Goal: Information Seeking & Learning: Learn about a topic

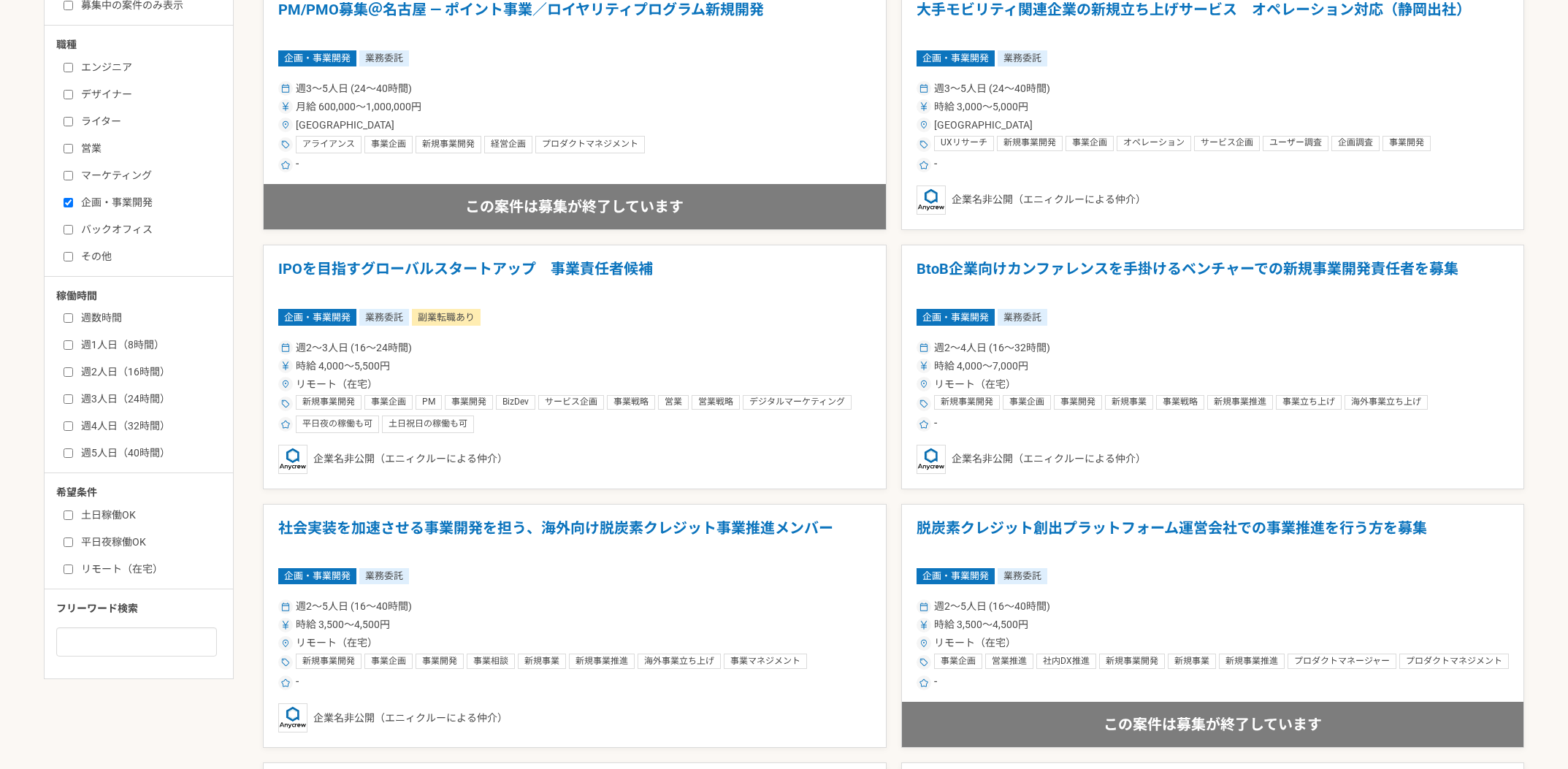
scroll to position [508, 0]
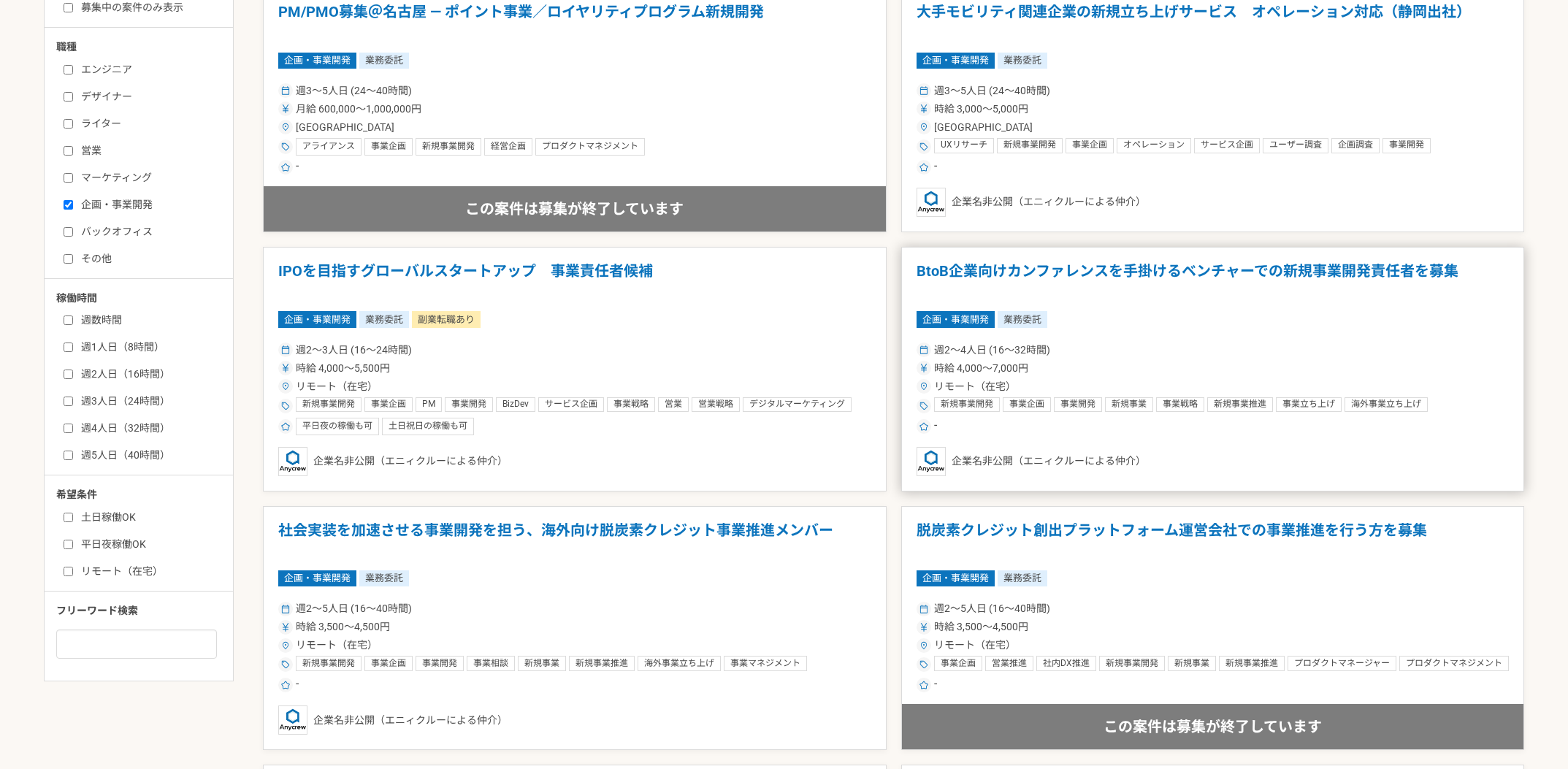
click at [1179, 273] on h1 "BtoB企業向けカンファレンスを手掛けるベンチャーでの新規事業開発責任者を募集" at bounding box center [1213, 281] width 593 height 37
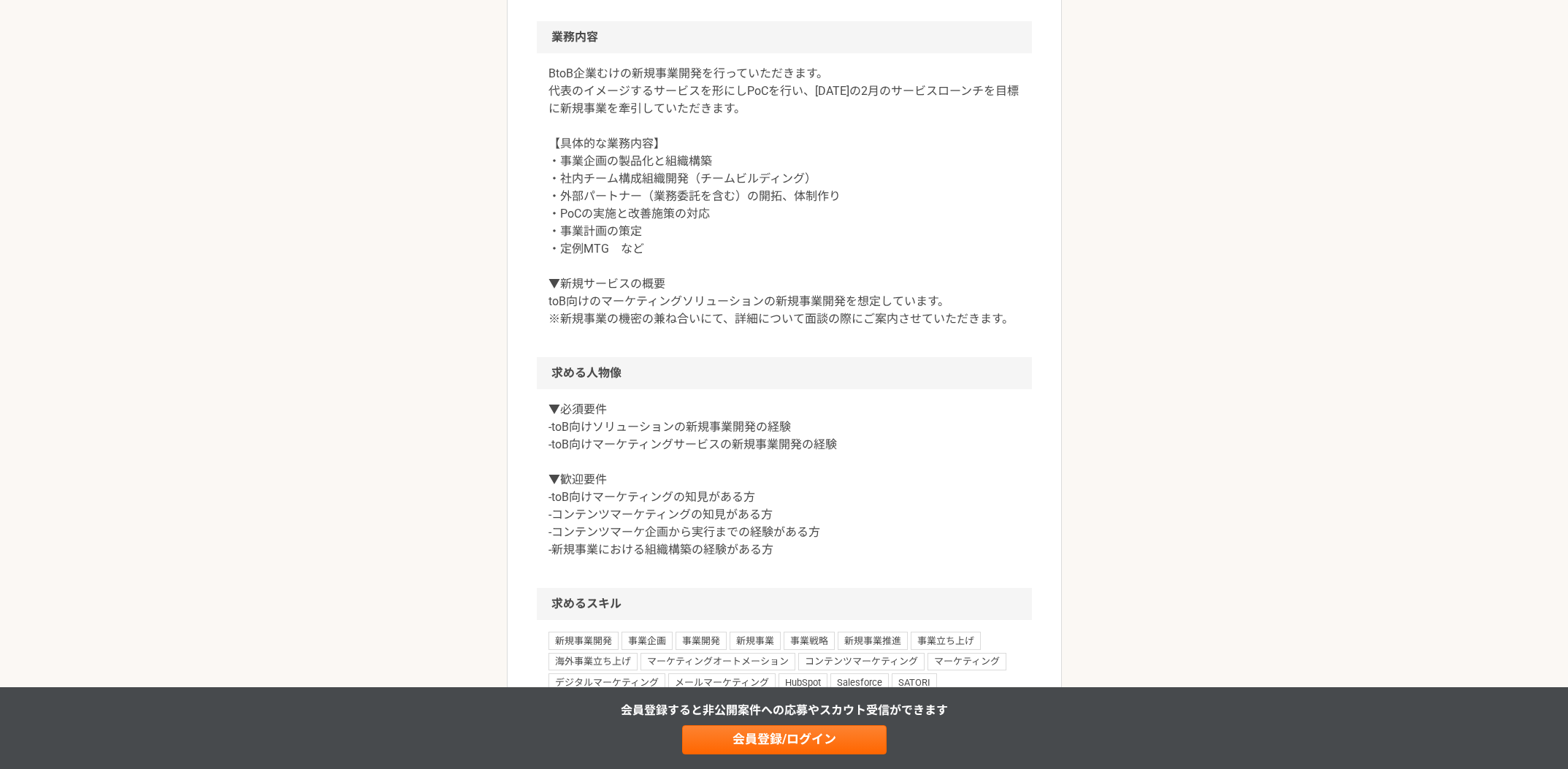
scroll to position [567, 0]
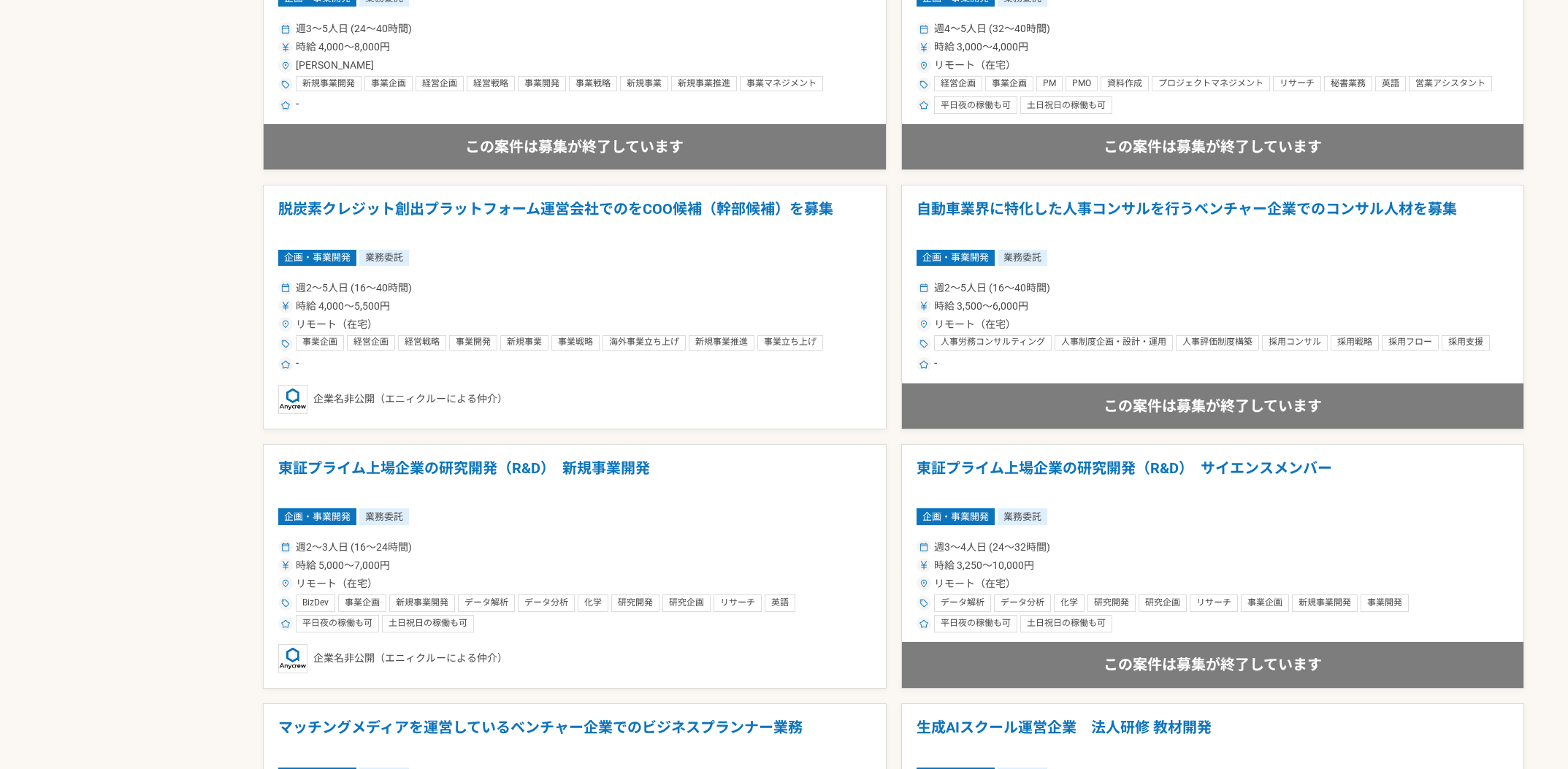
scroll to position [1596, 0]
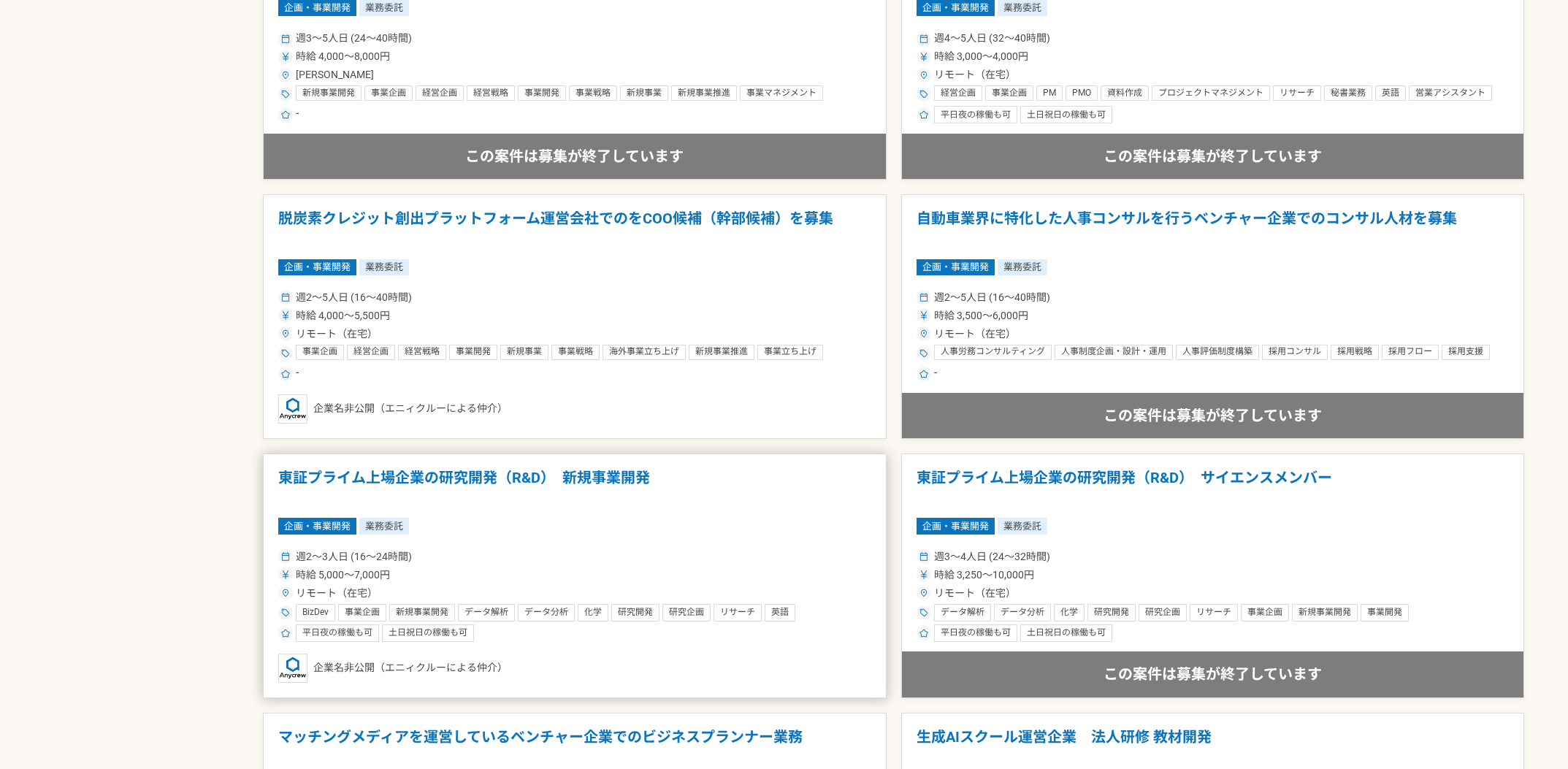
click at [513, 480] on h1 "東証プライム上場企業の研究開発（R&D）　新規事業開発" at bounding box center [574, 487] width 593 height 37
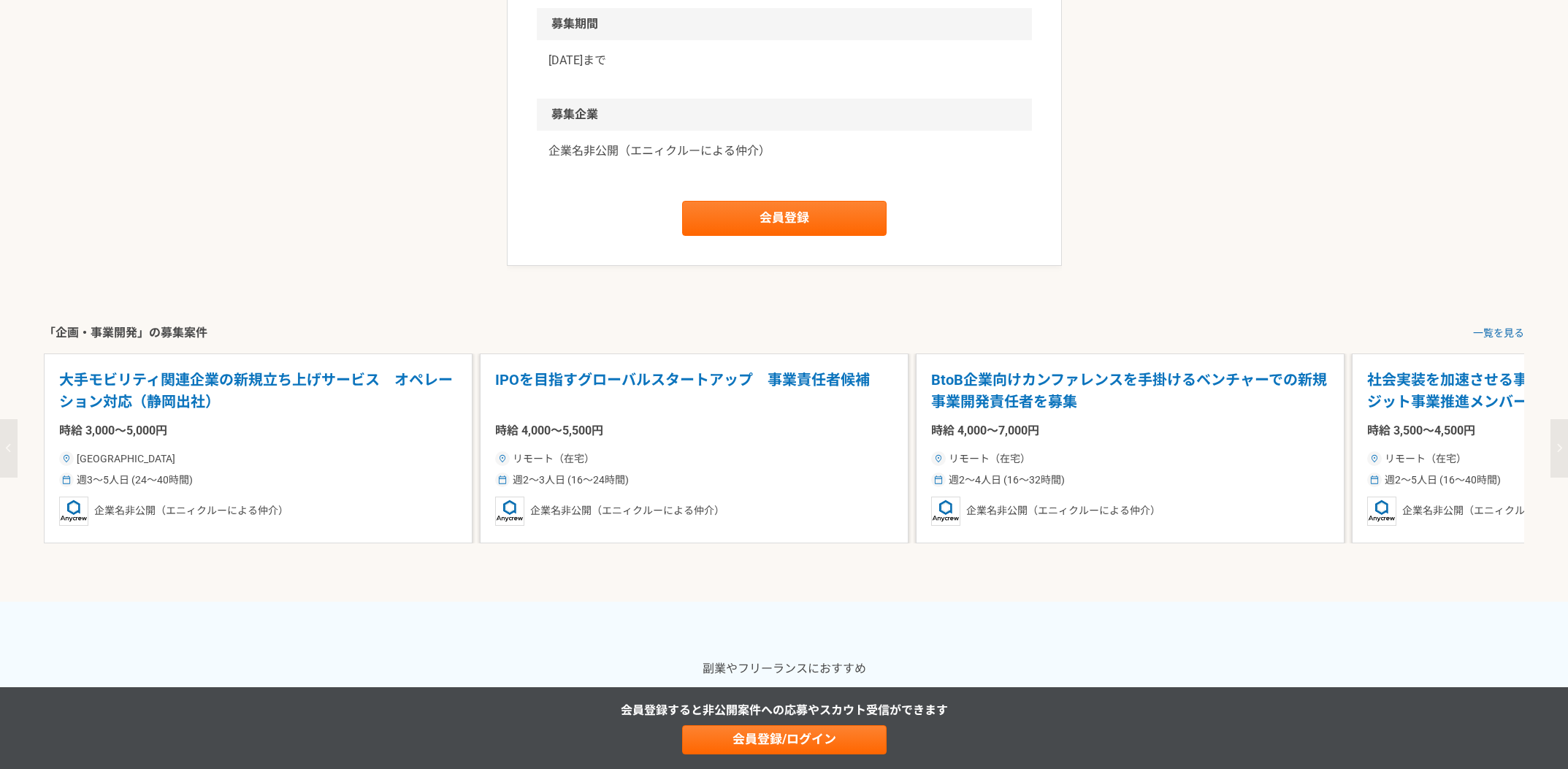
scroll to position [2274, 0]
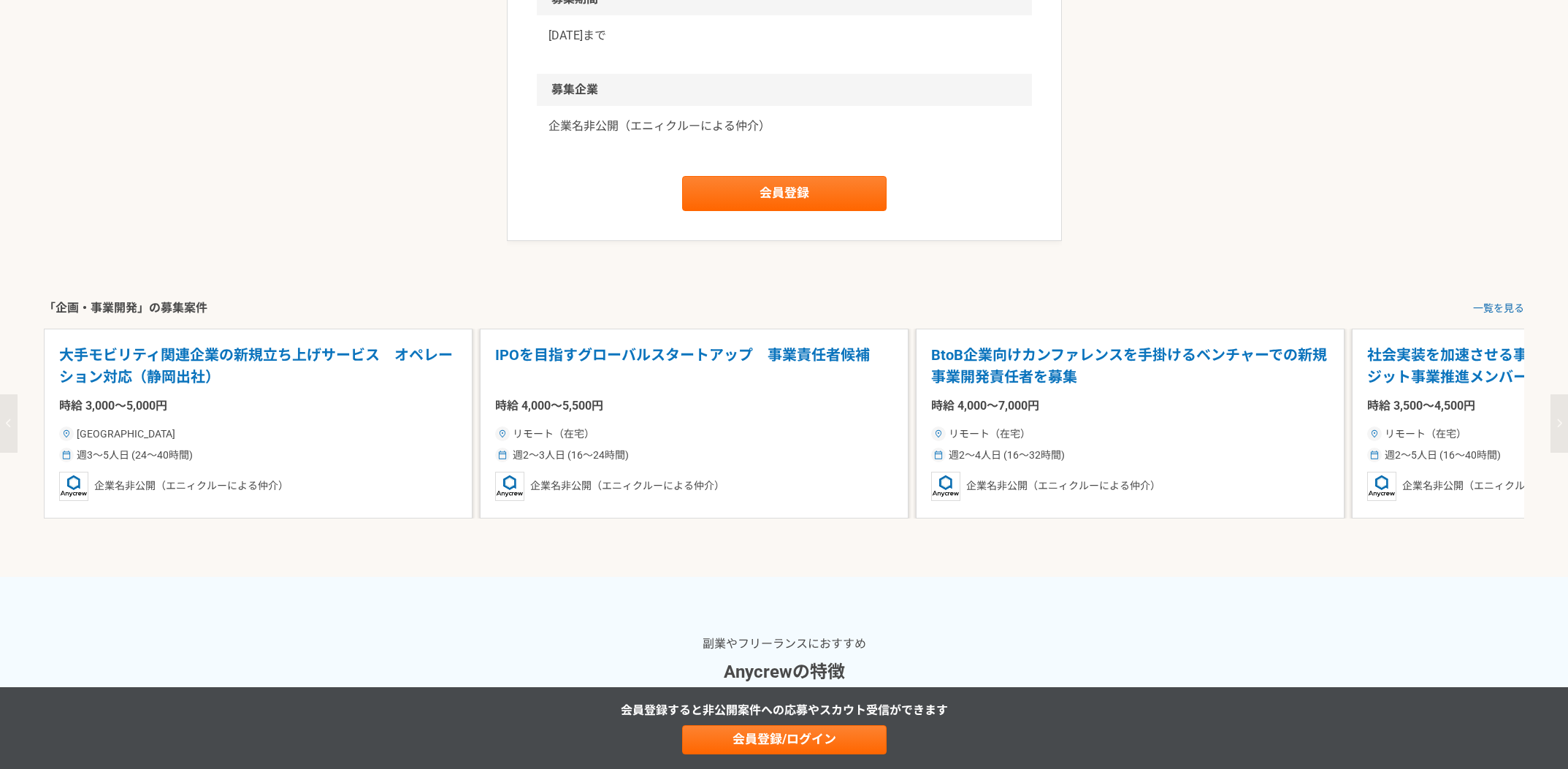
click at [574, 389] on p "IPOを目指すグローバルスタートアップ　事業責任者候補" at bounding box center [694, 366] width 398 height 45
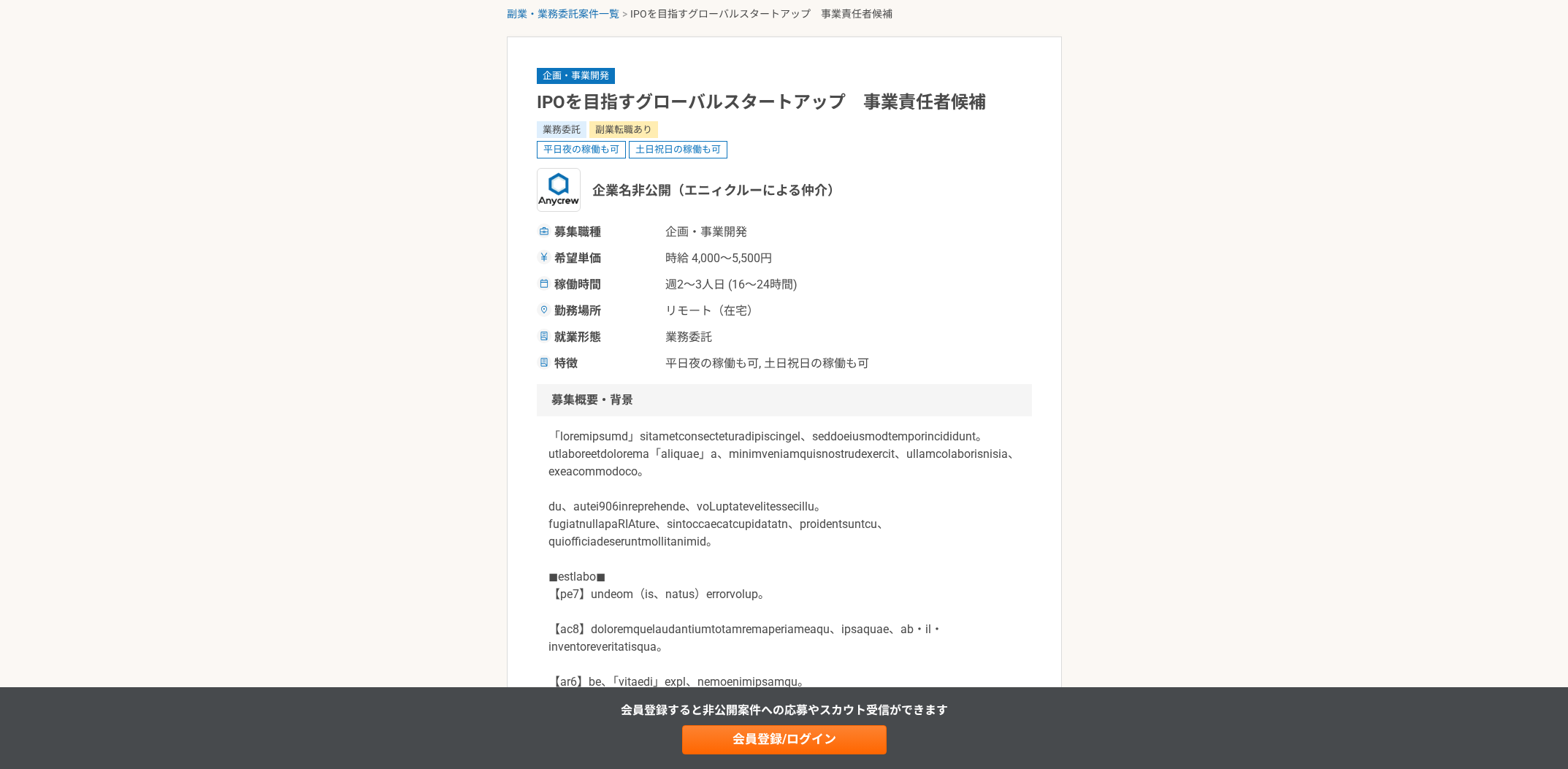
scroll to position [69, 0]
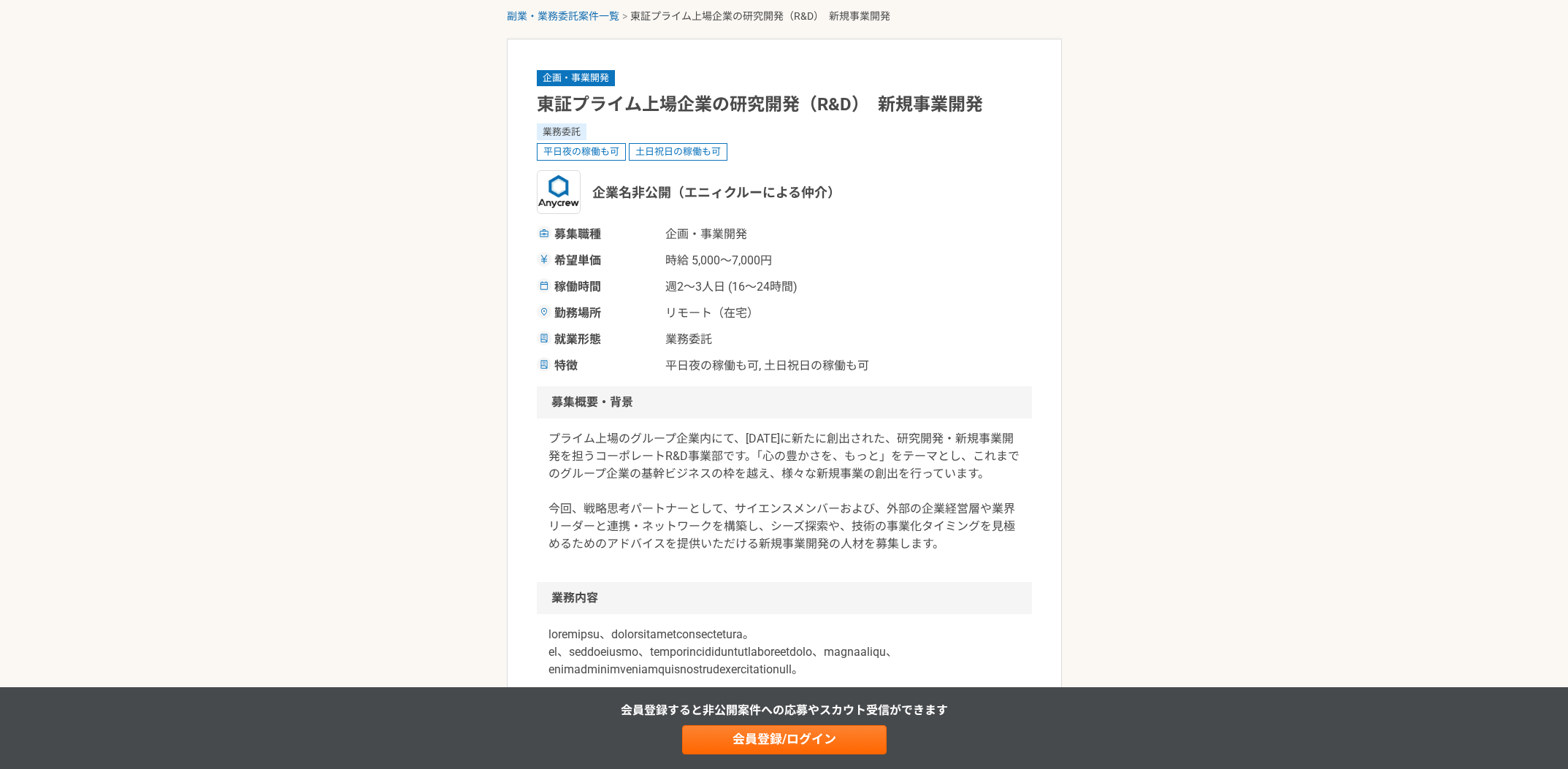
scroll to position [83, 0]
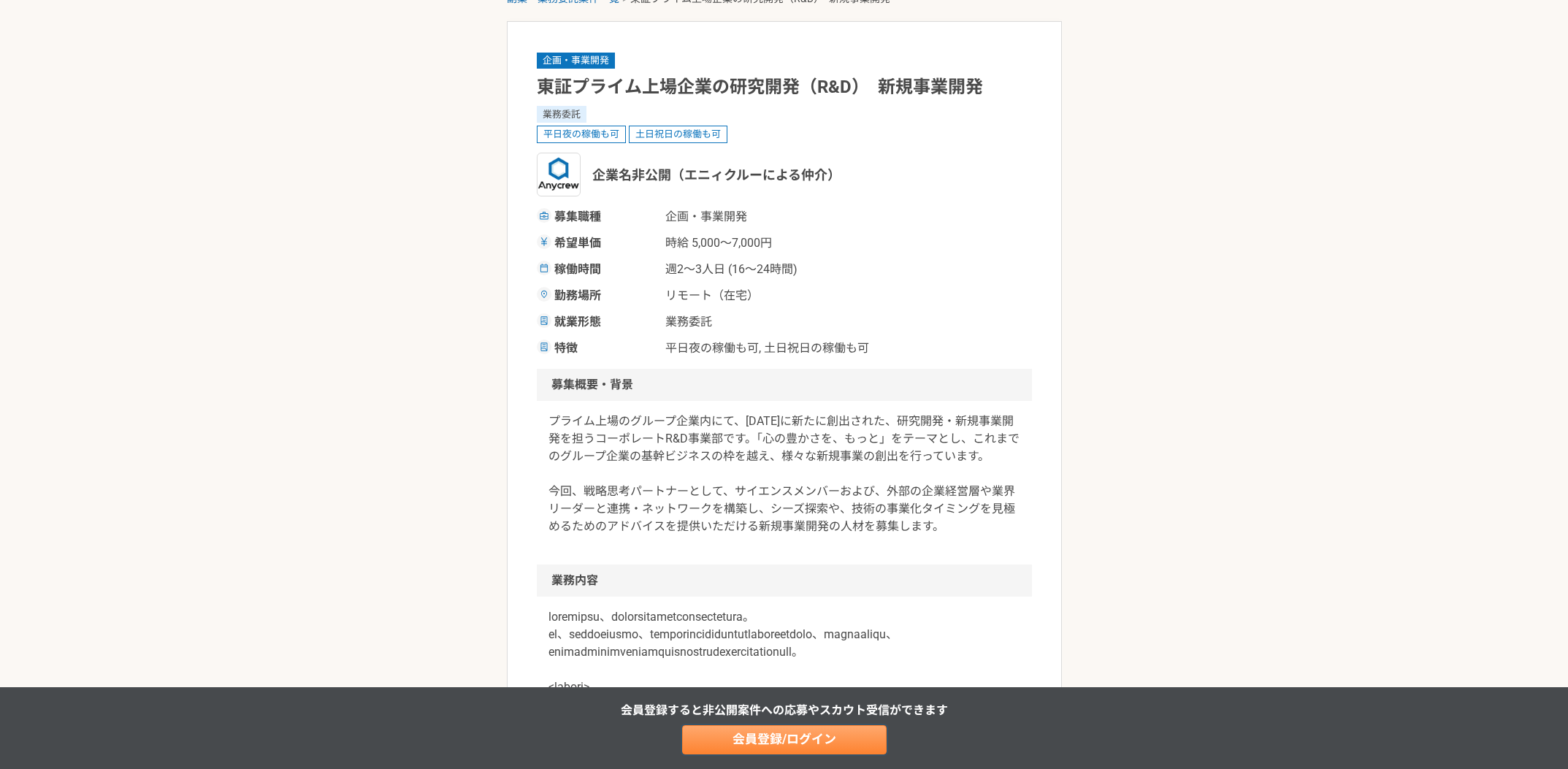
click at [799, 751] on link "会員登録/ログイン" at bounding box center [784, 740] width 205 height 29
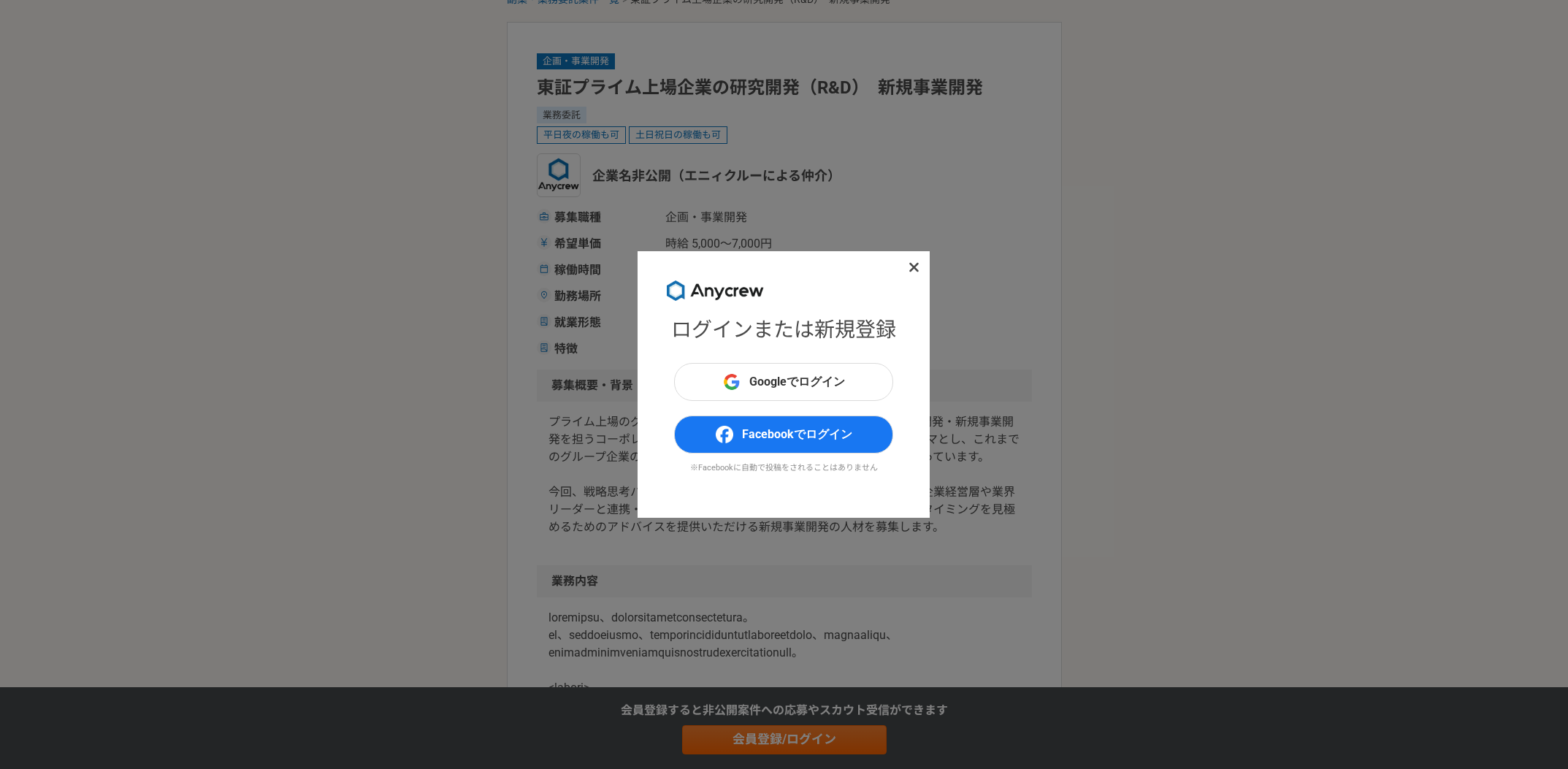
click at [911, 269] on icon at bounding box center [914, 267] width 10 height 10
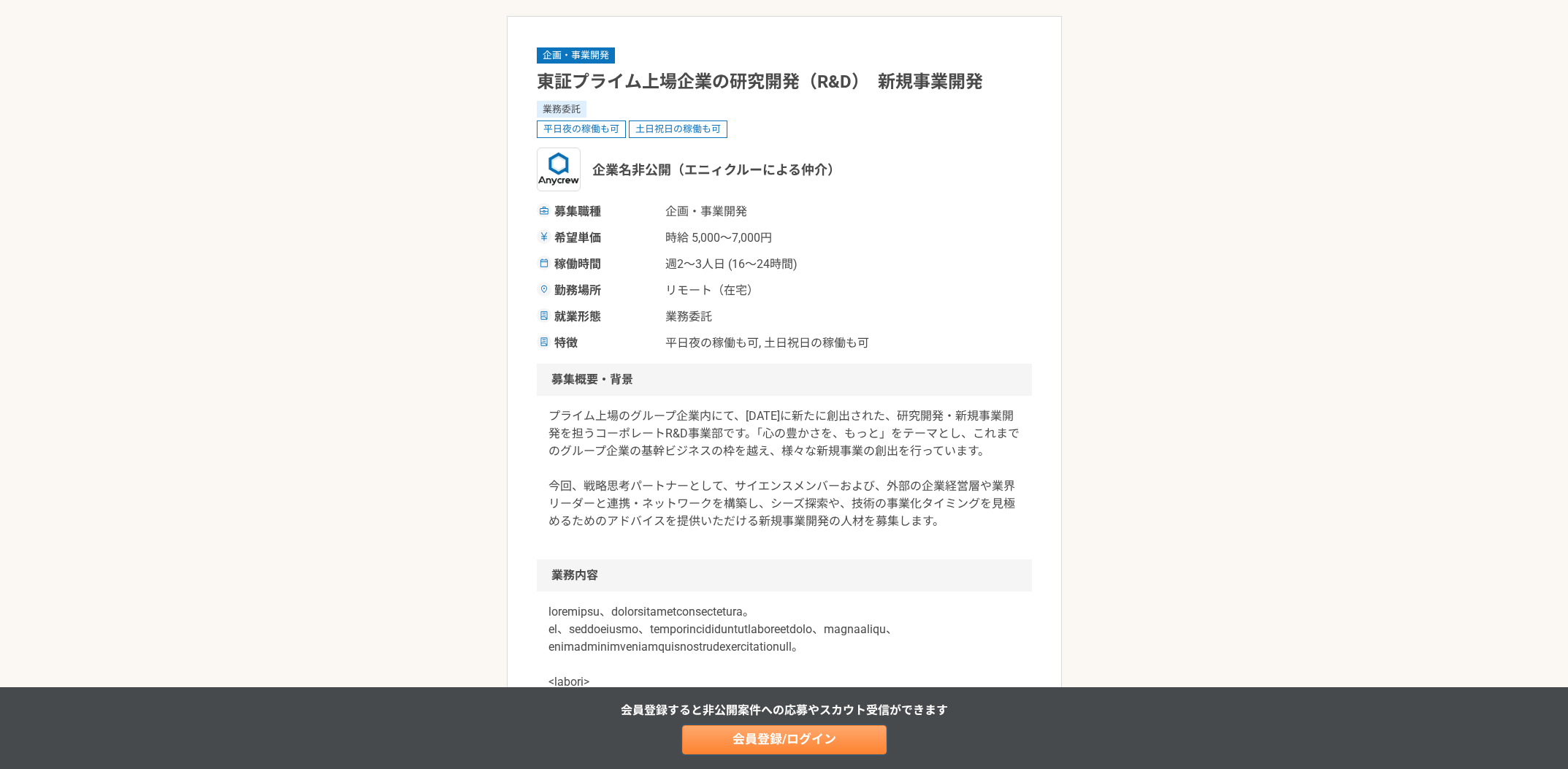
click at [790, 731] on link "会員登録/ログイン" at bounding box center [784, 740] width 205 height 29
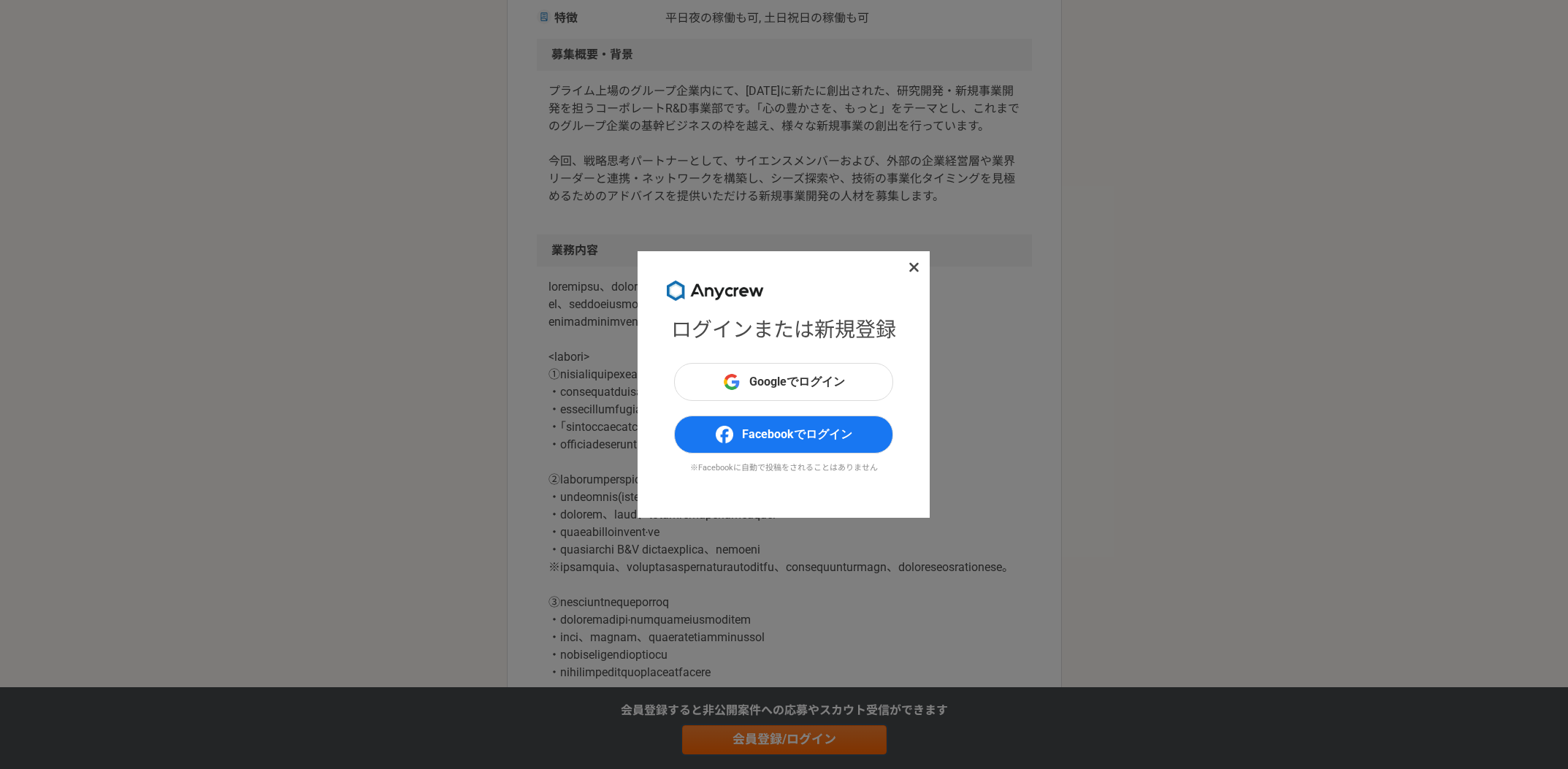
scroll to position [420, 0]
click at [915, 266] on icon at bounding box center [914, 267] width 10 height 10
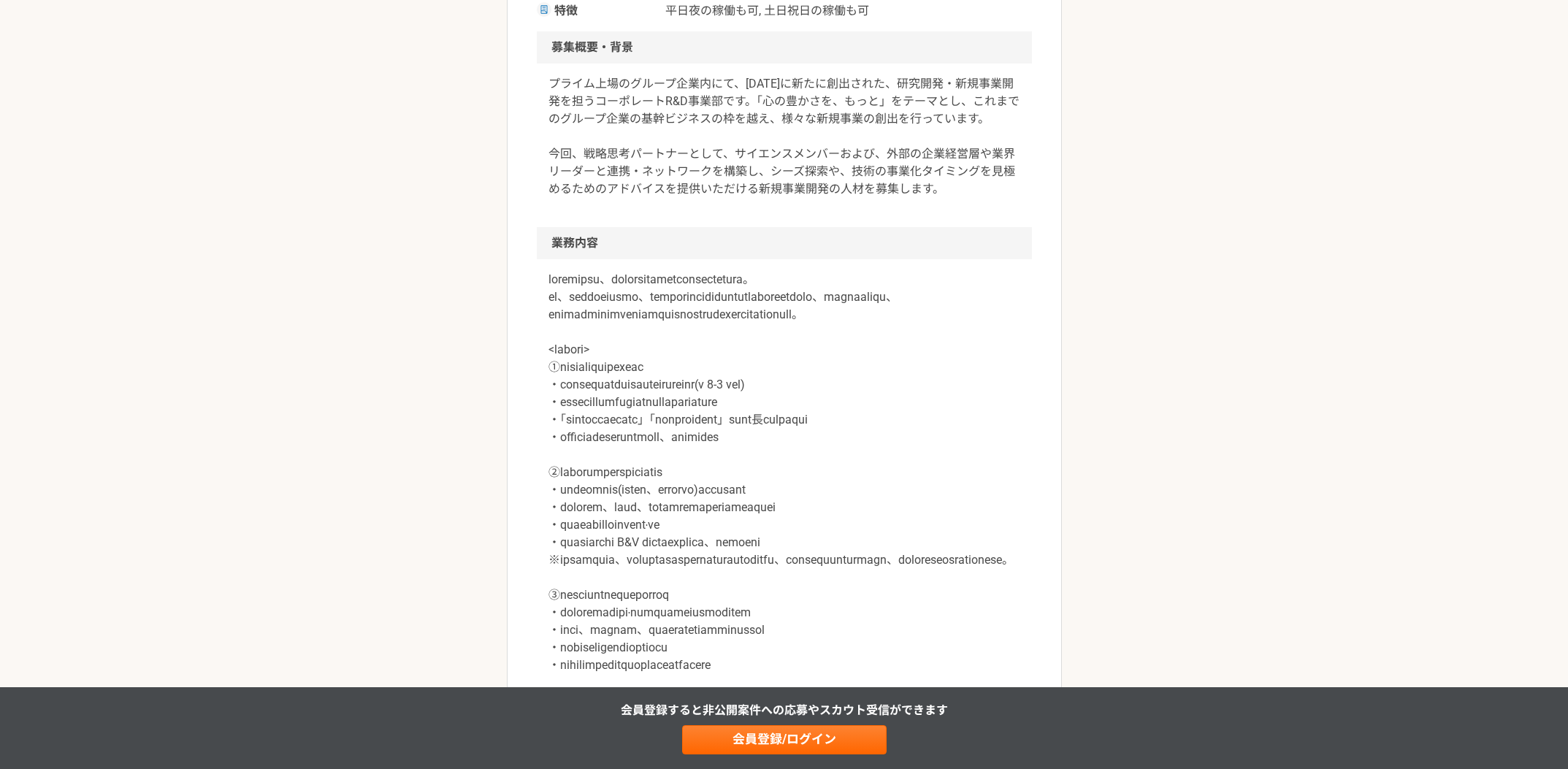
scroll to position [0, 0]
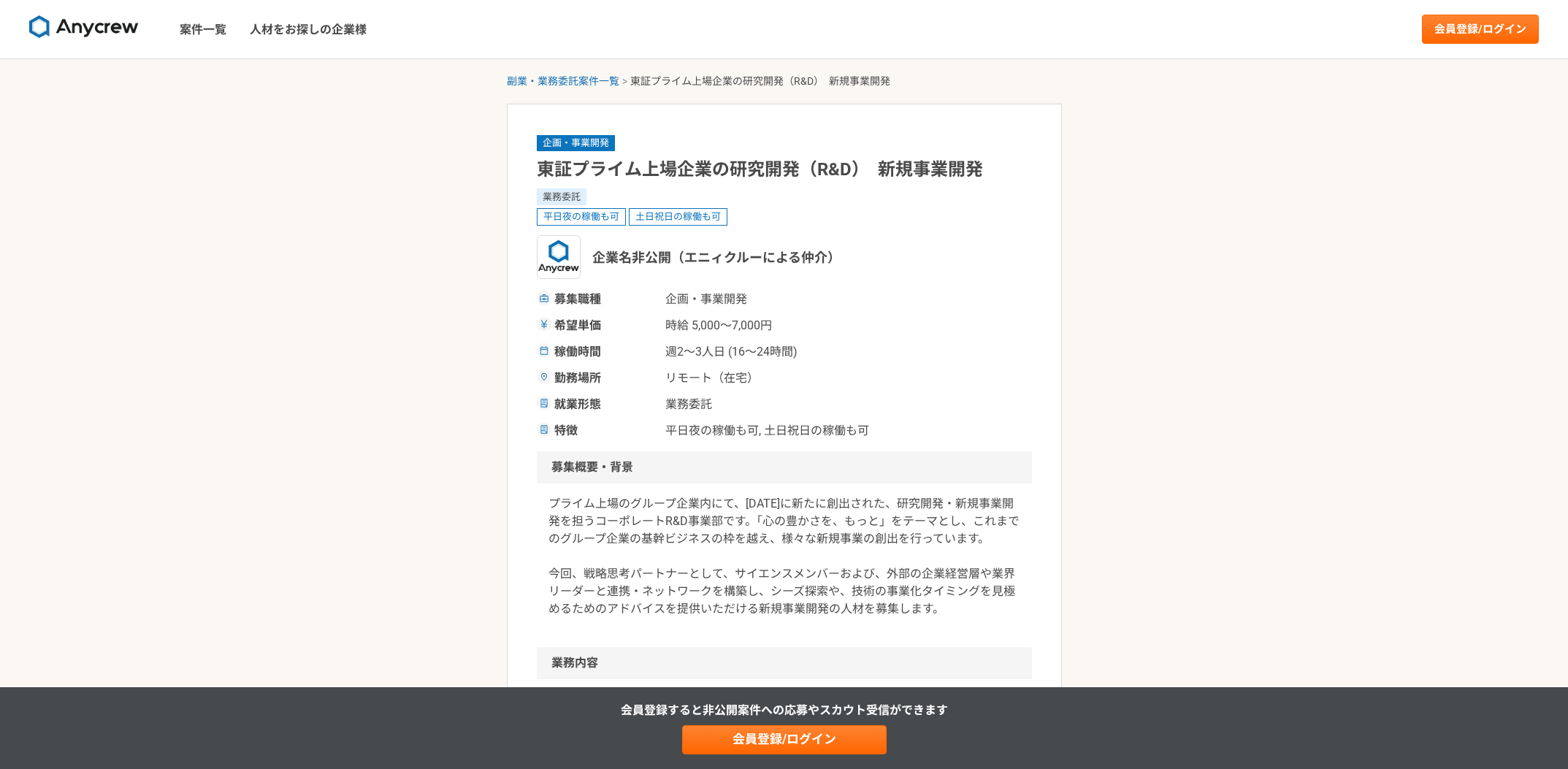
click at [95, 27] on img at bounding box center [84, 27] width 109 height 23
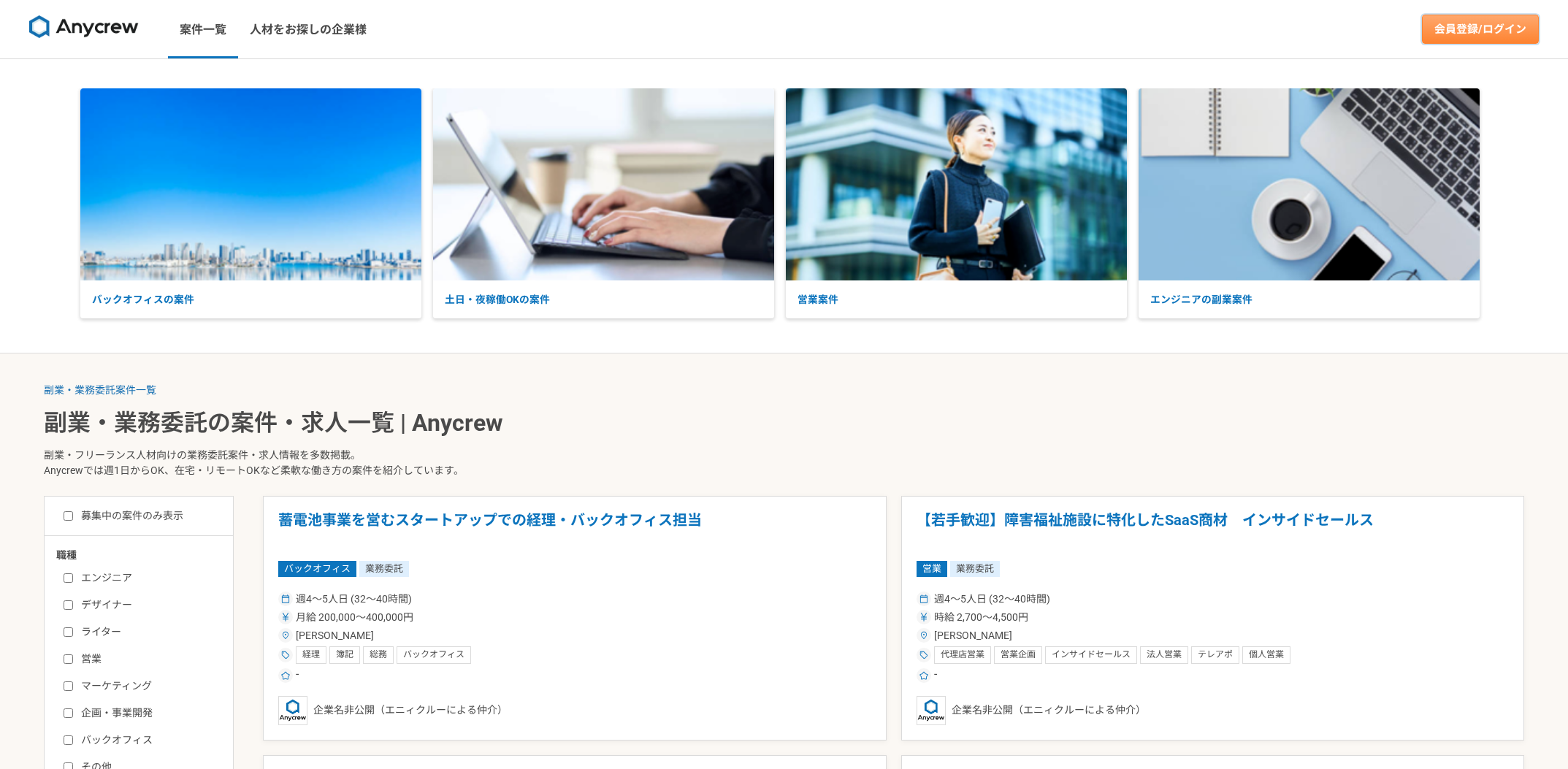
click at [1472, 37] on link "会員登録/ログイン" at bounding box center [1480, 29] width 117 height 29
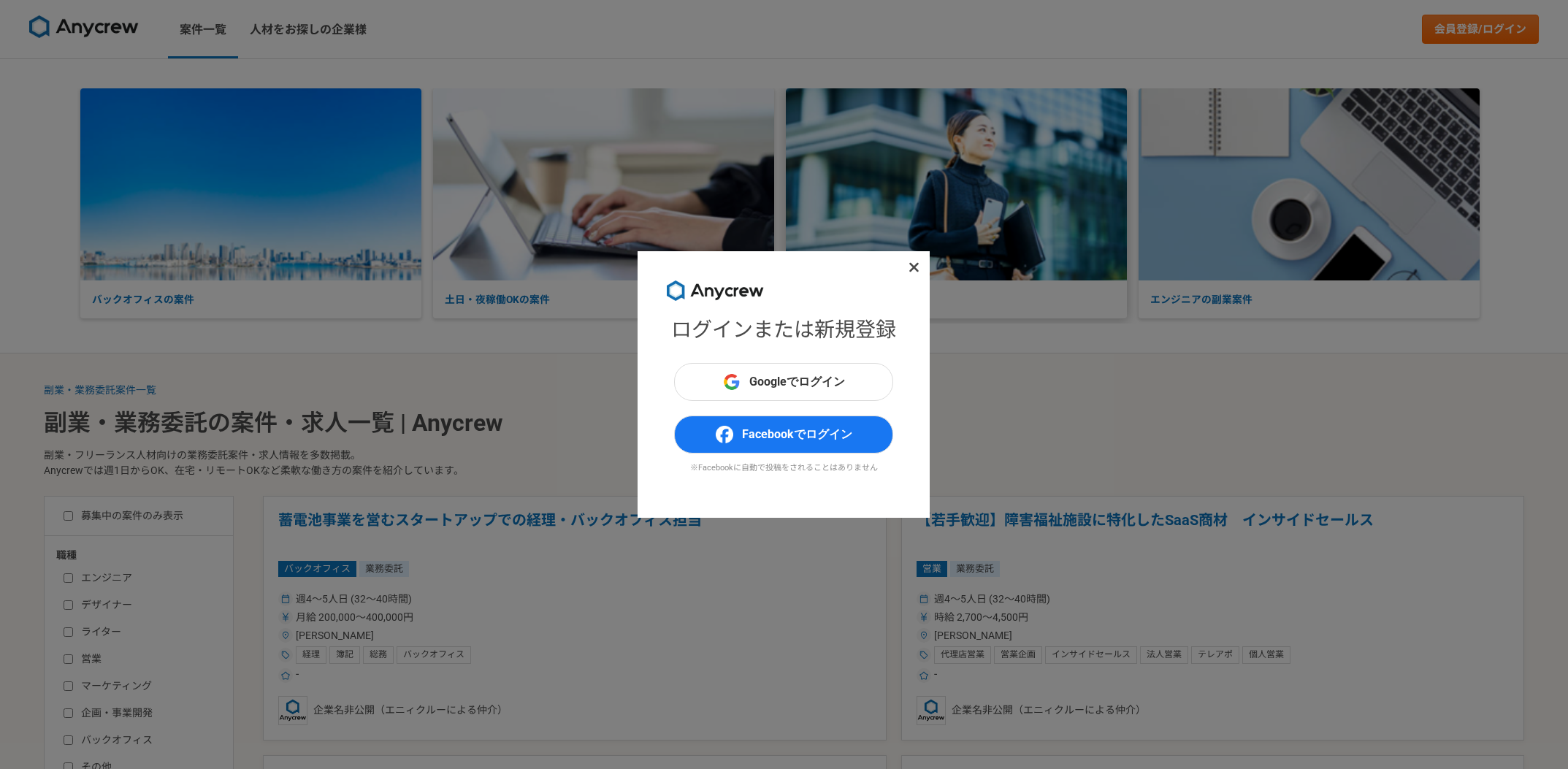
click at [917, 275] on span at bounding box center [914, 268] width 18 height 18
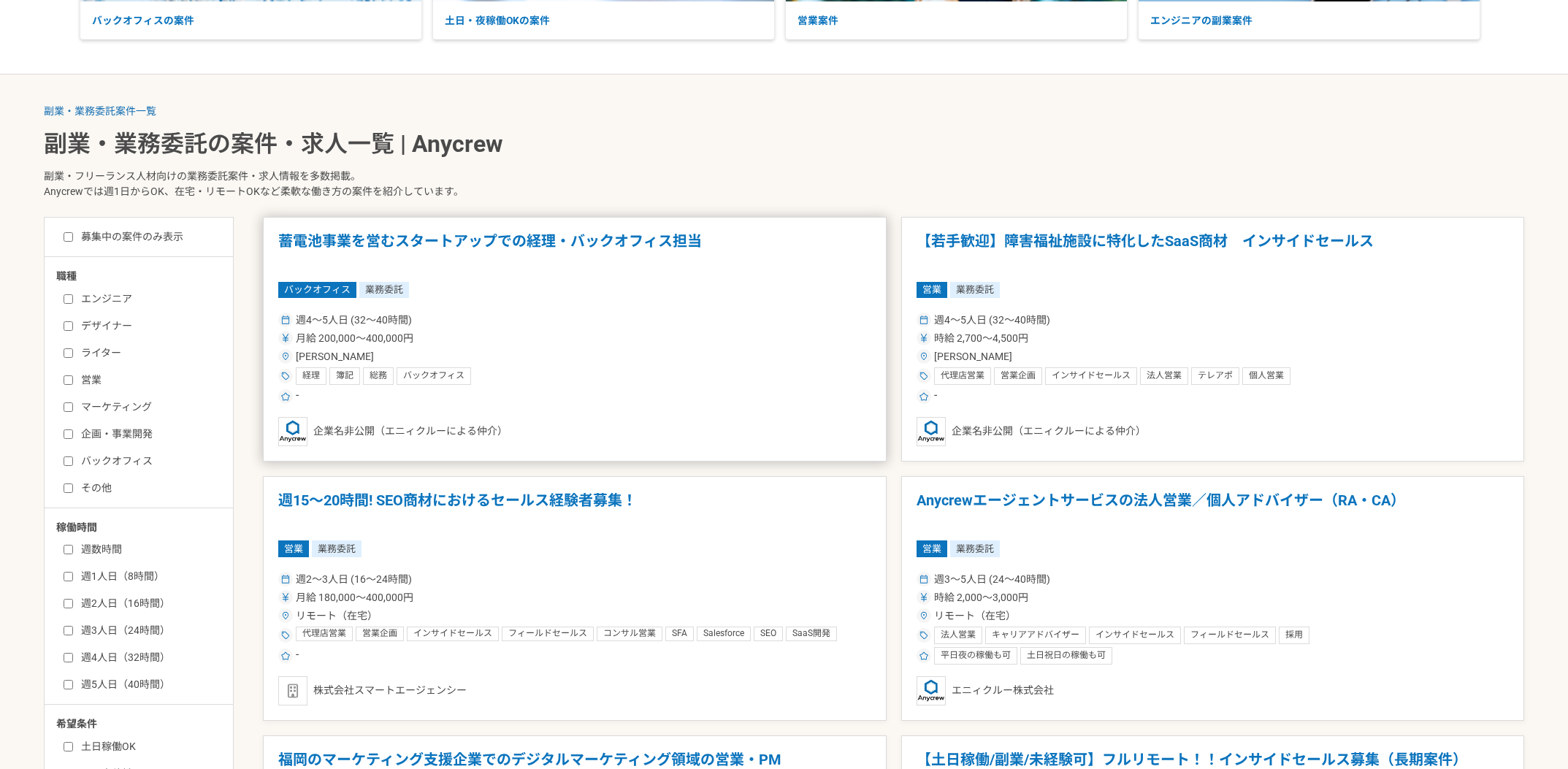
scroll to position [282, 0]
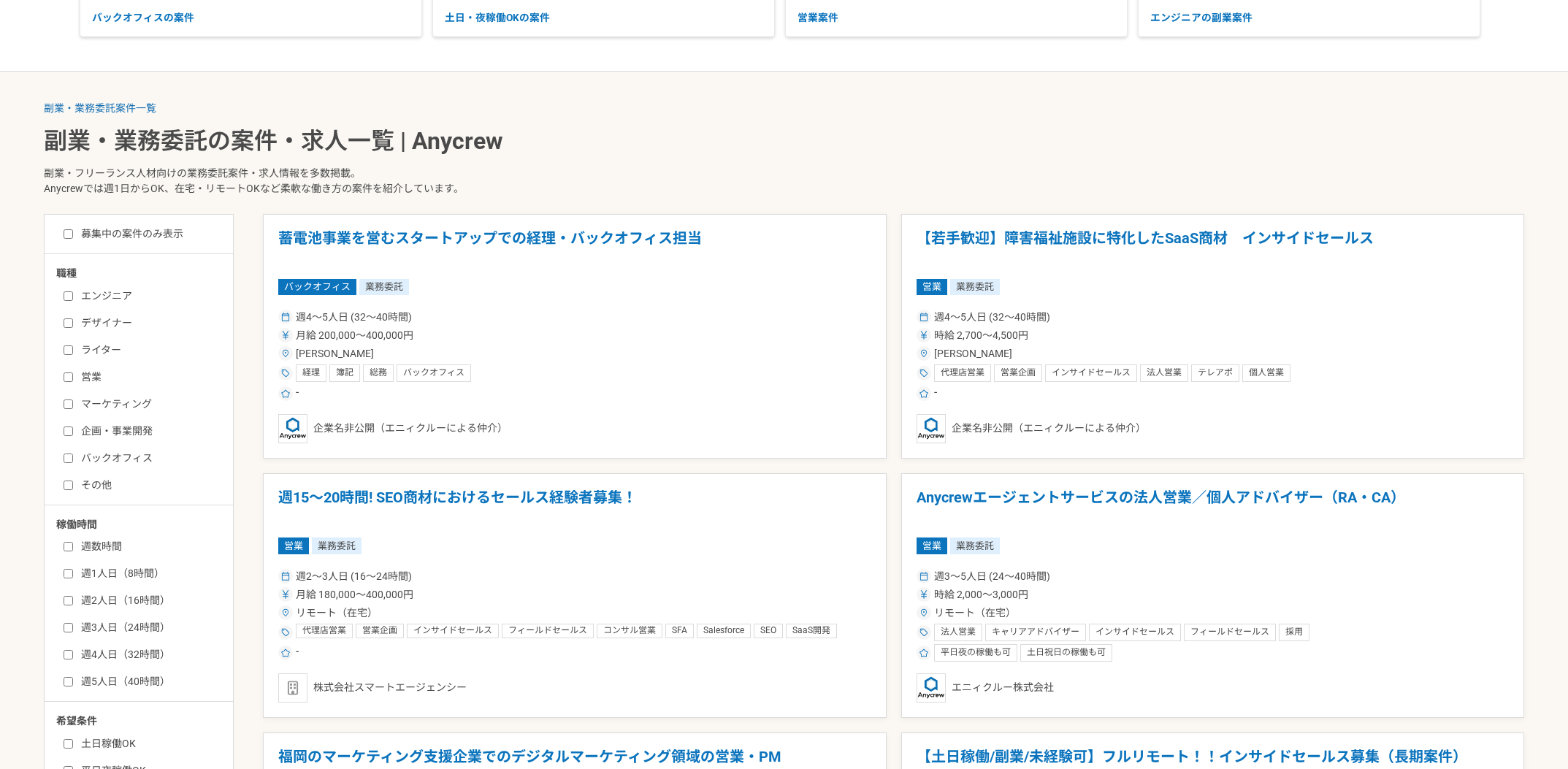
click at [128, 429] on label "企画・事業開発" at bounding box center [147, 431] width 168 height 15
click at [73, 429] on input "企画・事業開発" at bounding box center [68, 431] width 10 height 10
checkbox input "true"
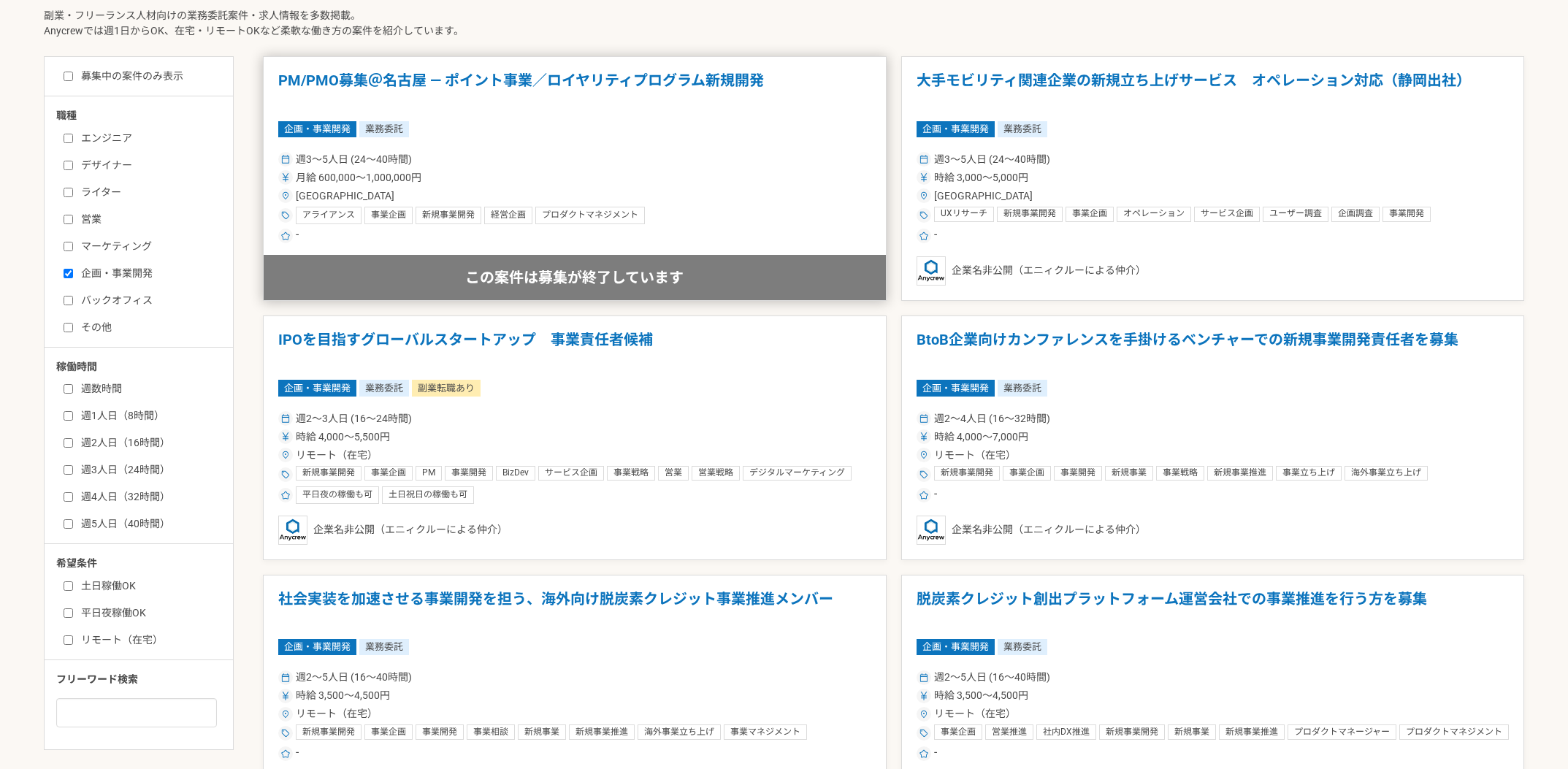
scroll to position [441, 0]
